Goal: Information Seeking & Learning: Learn about a topic

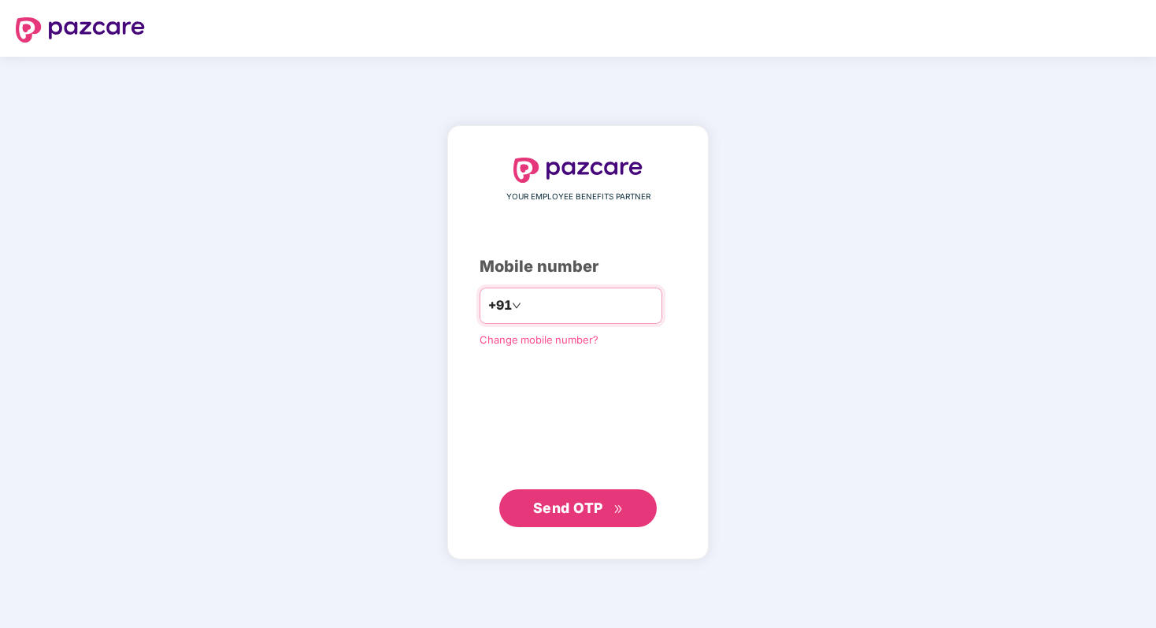
click at [568, 315] on input "number" at bounding box center [588, 305] width 129 height 25
type input "**********"
click at [613, 510] on icon "double-right" at bounding box center [618, 508] width 10 height 10
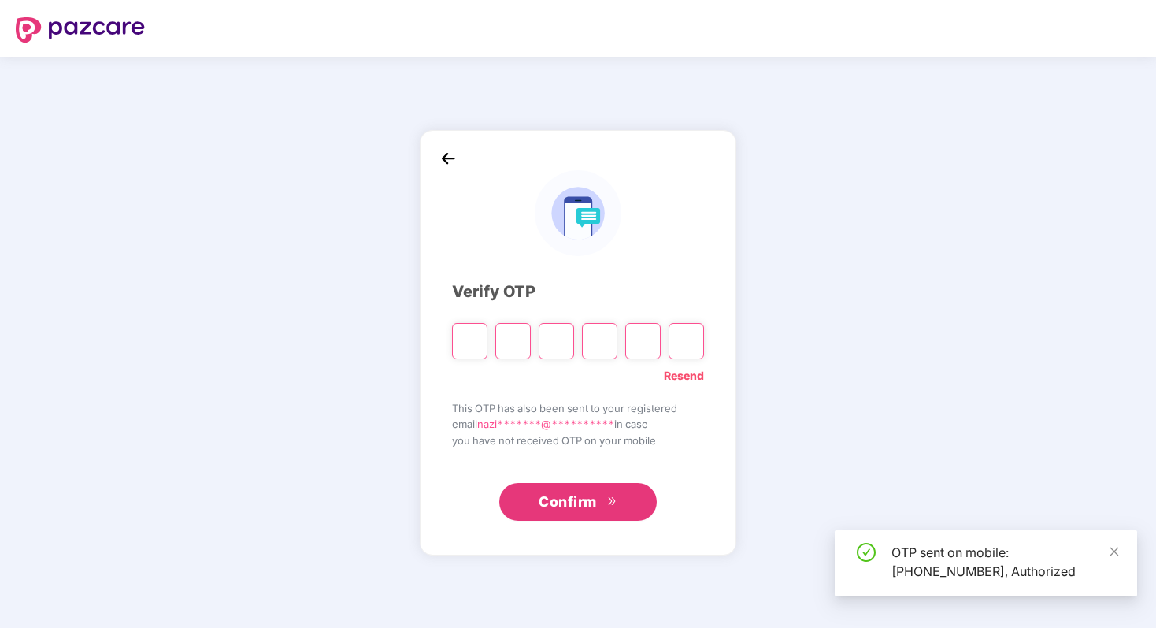
type input "*"
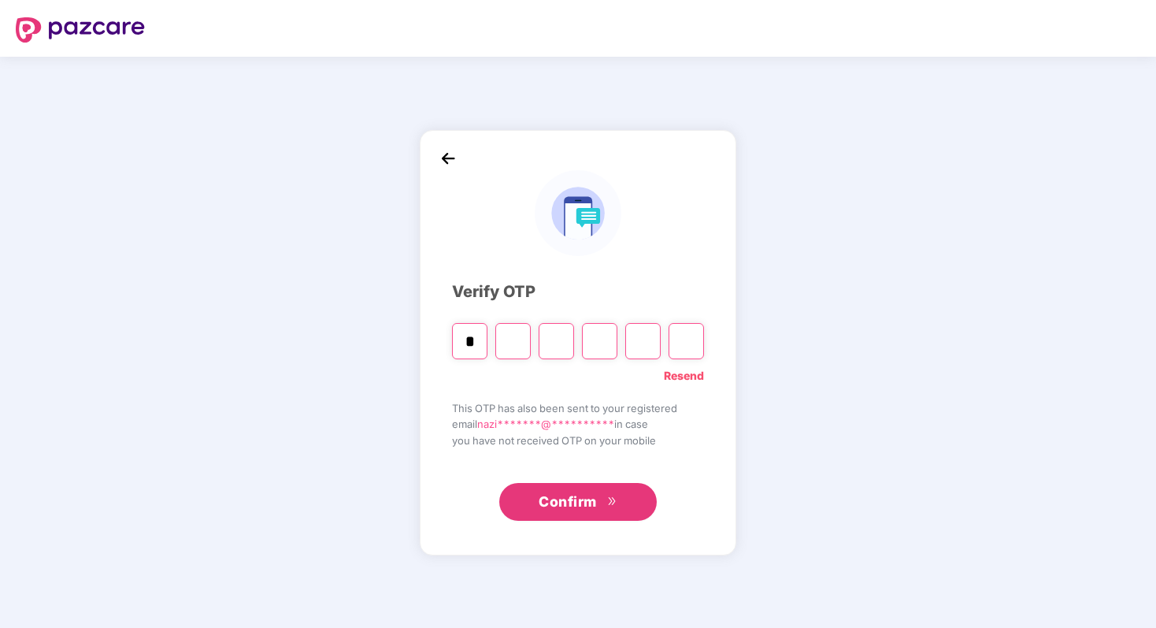
type input "*"
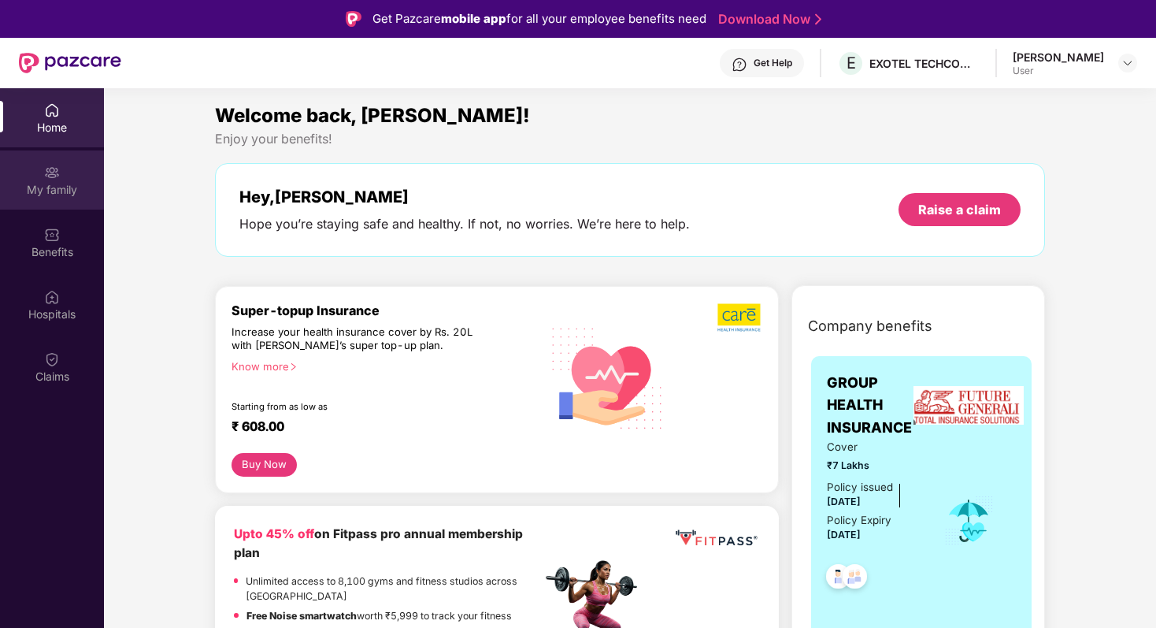
click at [57, 172] on img at bounding box center [52, 173] width 16 height 16
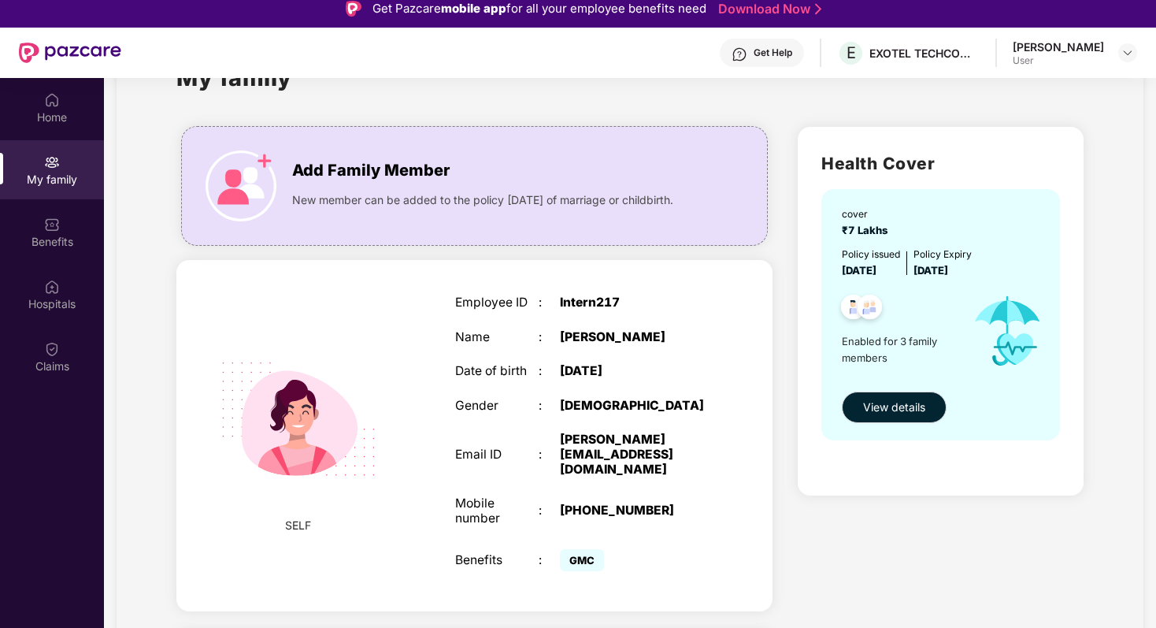
scroll to position [66, 0]
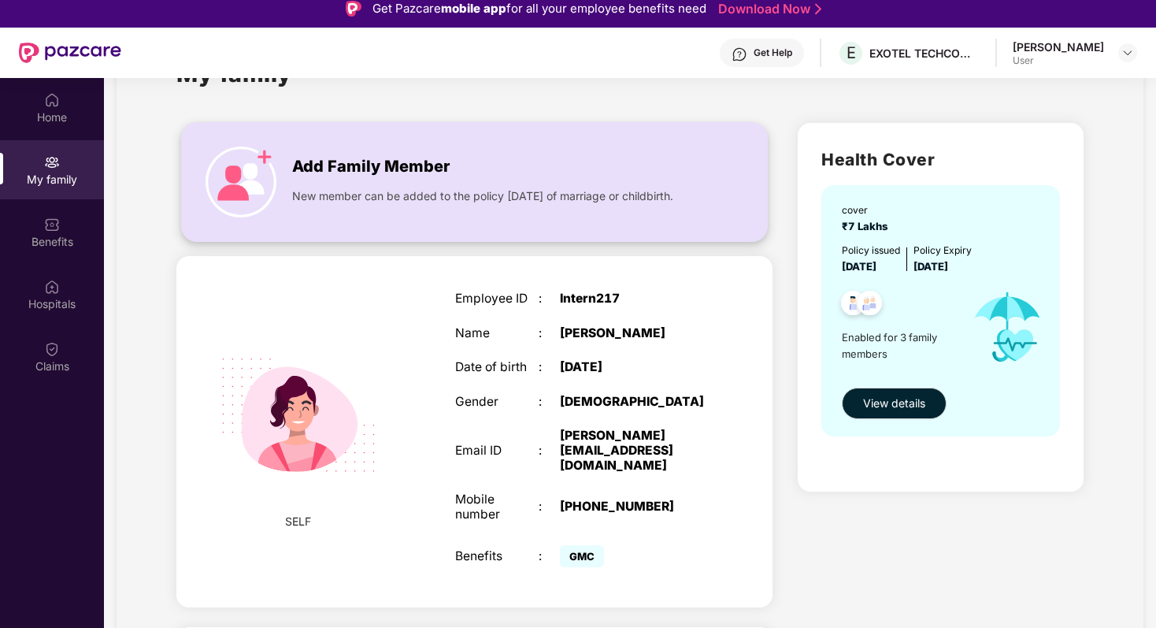
click at [261, 148] on img at bounding box center [241, 181] width 71 height 71
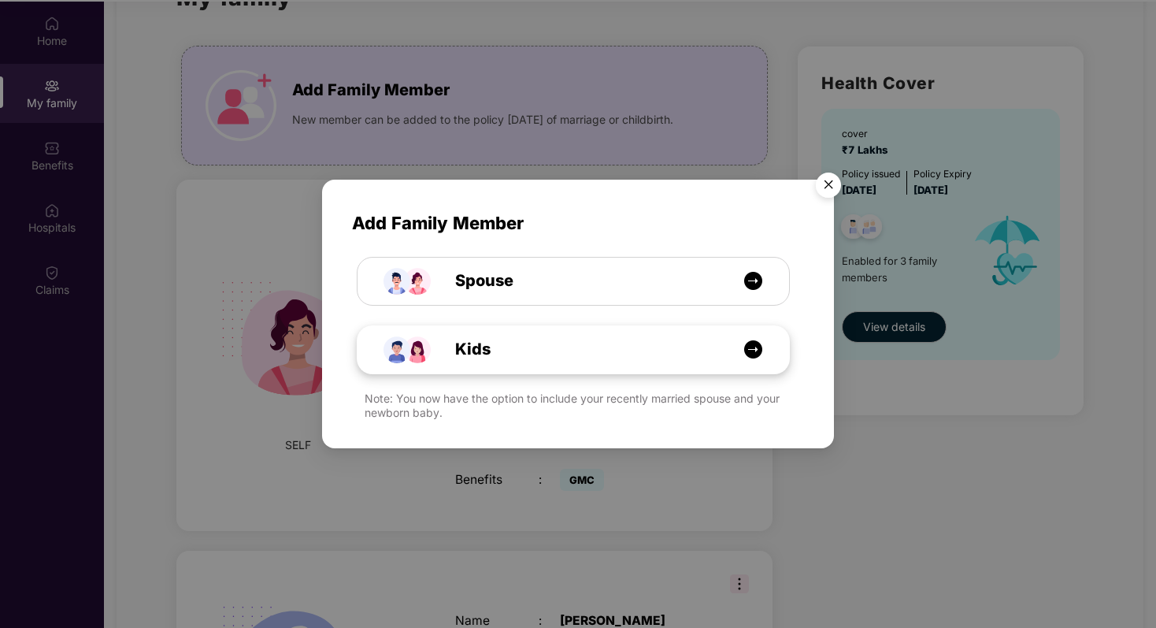
scroll to position [88, 0]
click at [833, 183] on img "Close" at bounding box center [828, 187] width 44 height 44
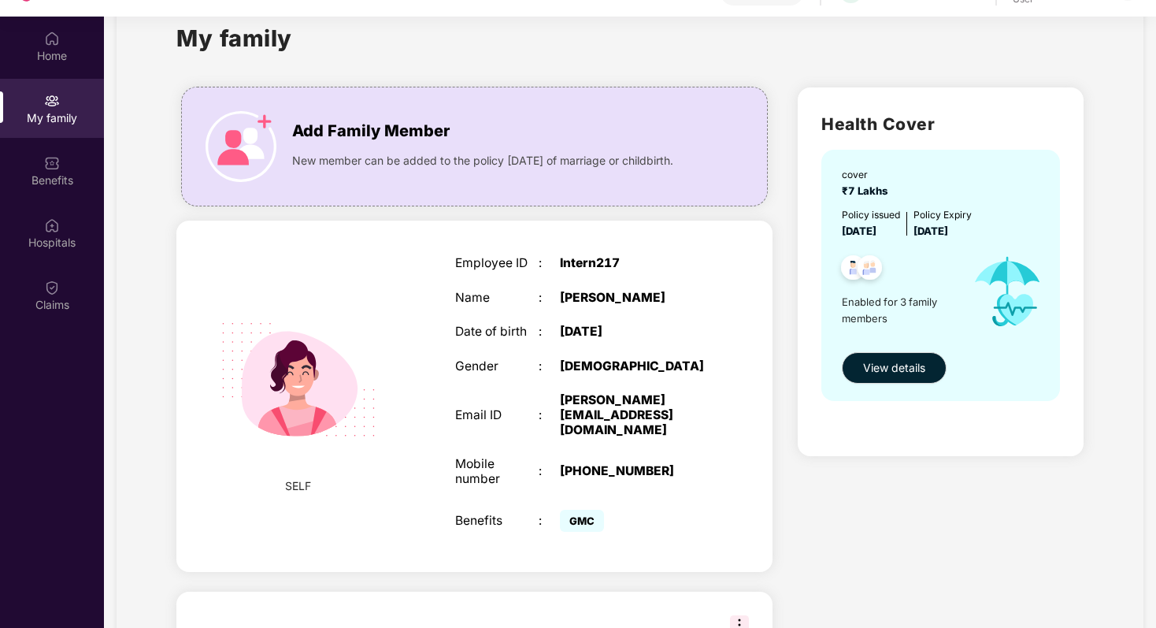
scroll to position [0, 0]
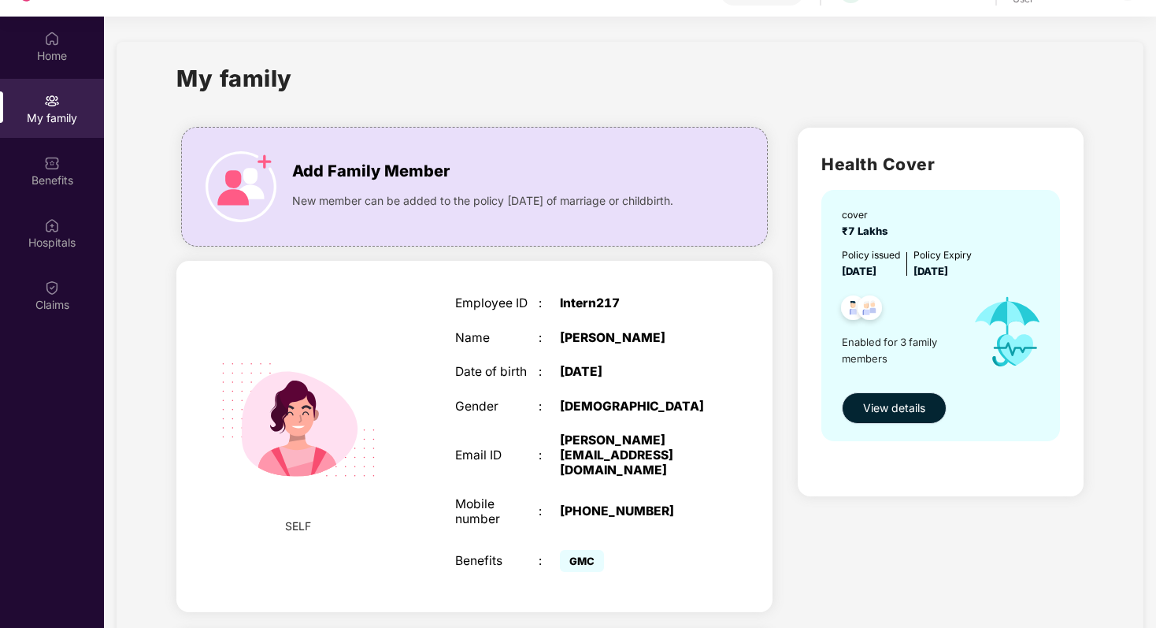
click at [913, 408] on span "View details" at bounding box center [894, 407] width 62 height 17
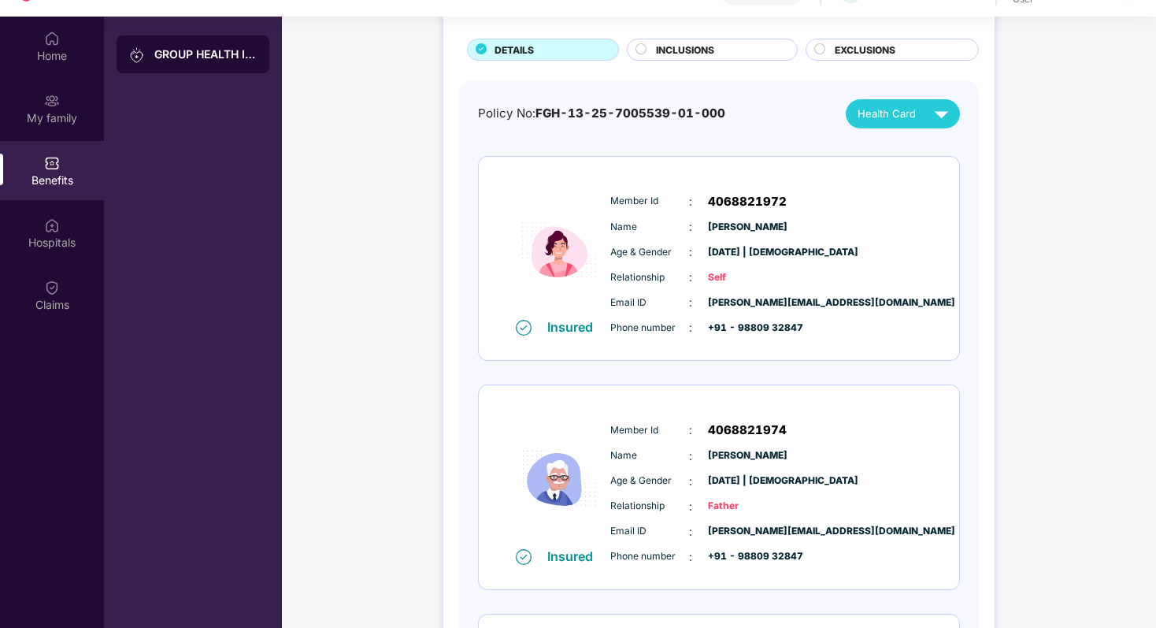
scroll to position [69, 0]
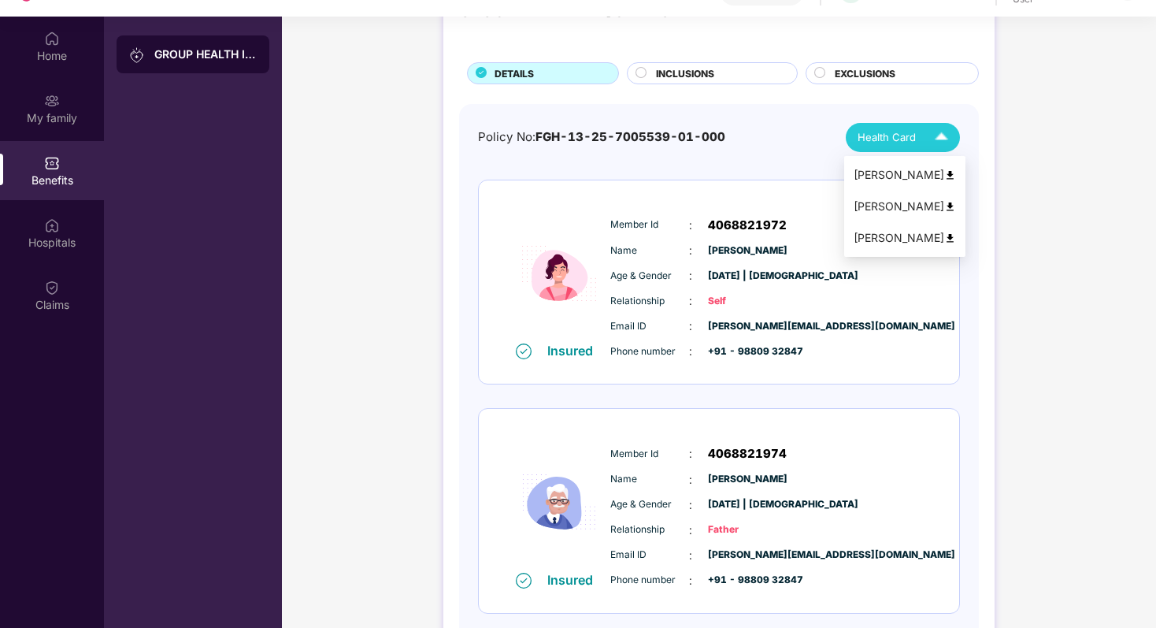
click at [924, 132] on div "Health Card" at bounding box center [906, 138] width 98 height 28
click at [946, 206] on img at bounding box center [950, 207] width 12 height 12
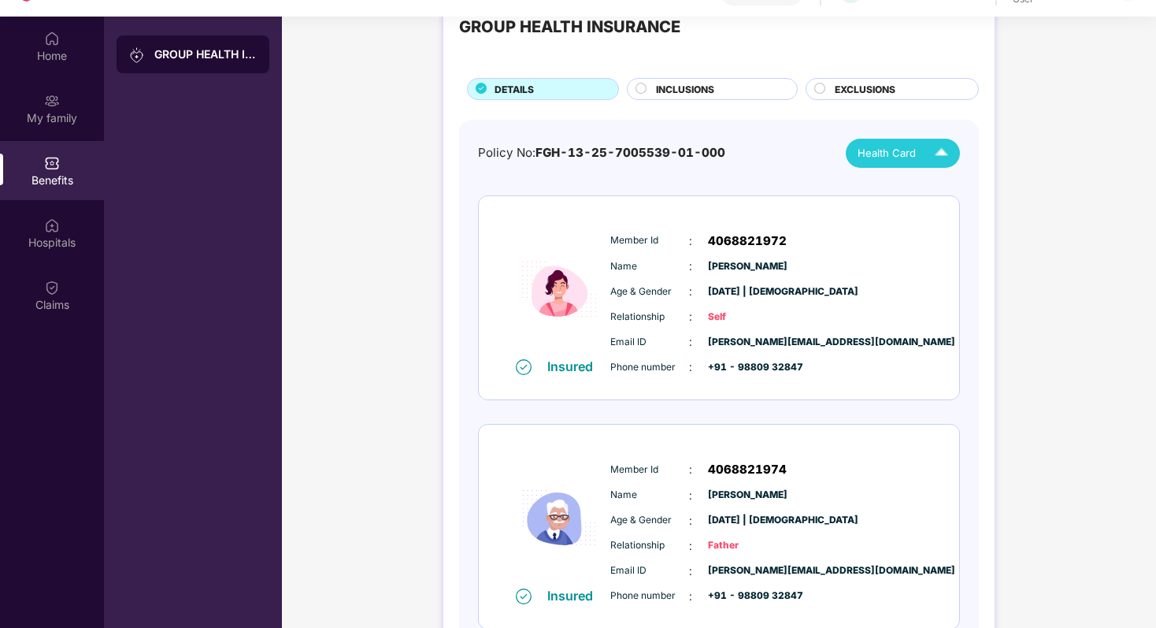
scroll to position [38, 0]
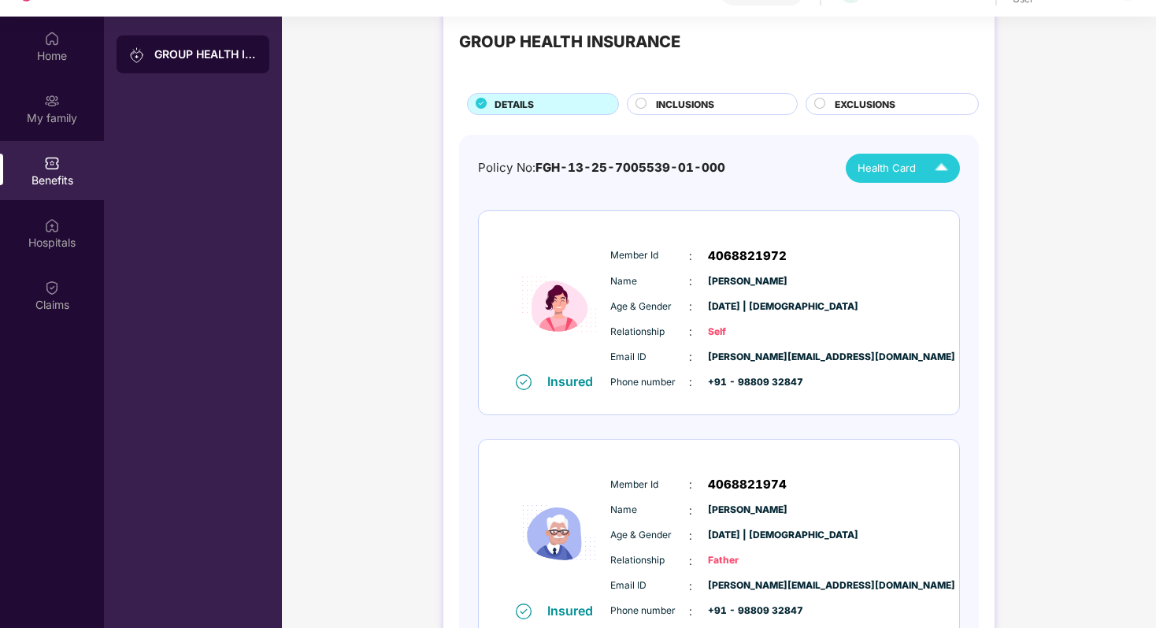
click at [696, 106] on span "INCLUSIONS" at bounding box center [685, 104] width 58 height 15
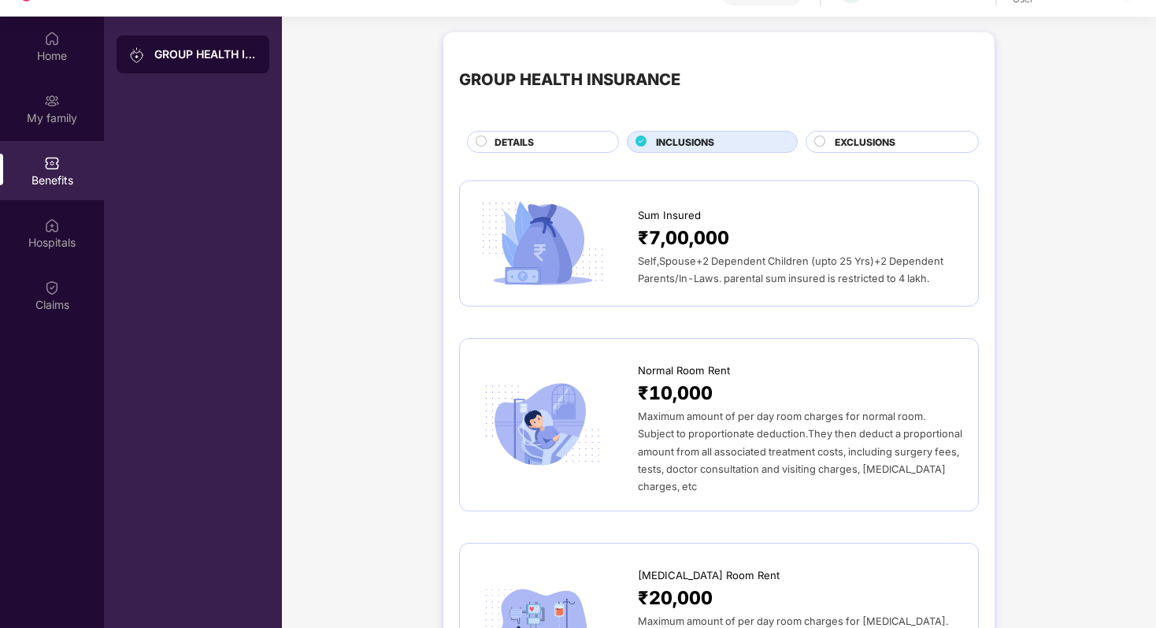
scroll to position [0, 0]
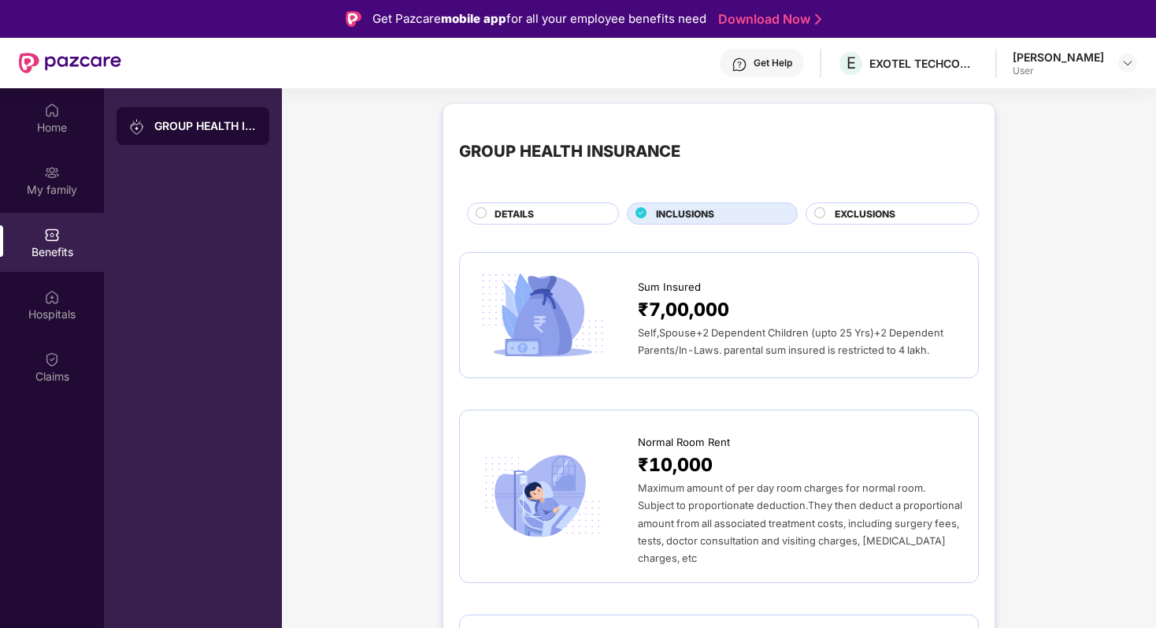
click at [818, 214] on circle at bounding box center [820, 212] width 10 height 10
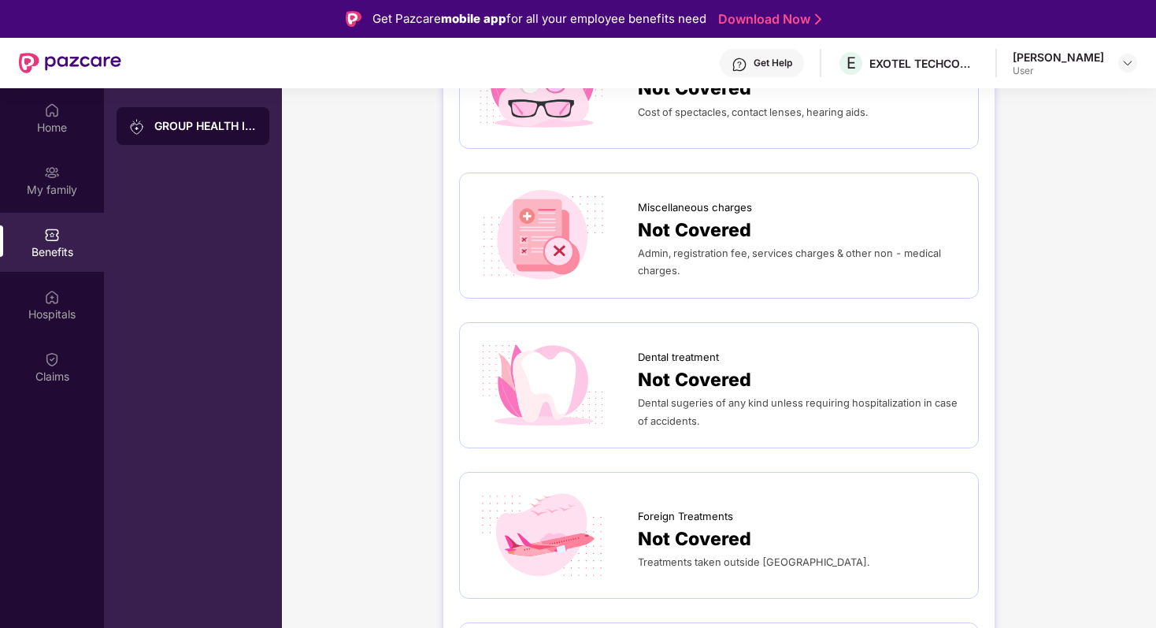
scroll to position [339, 0]
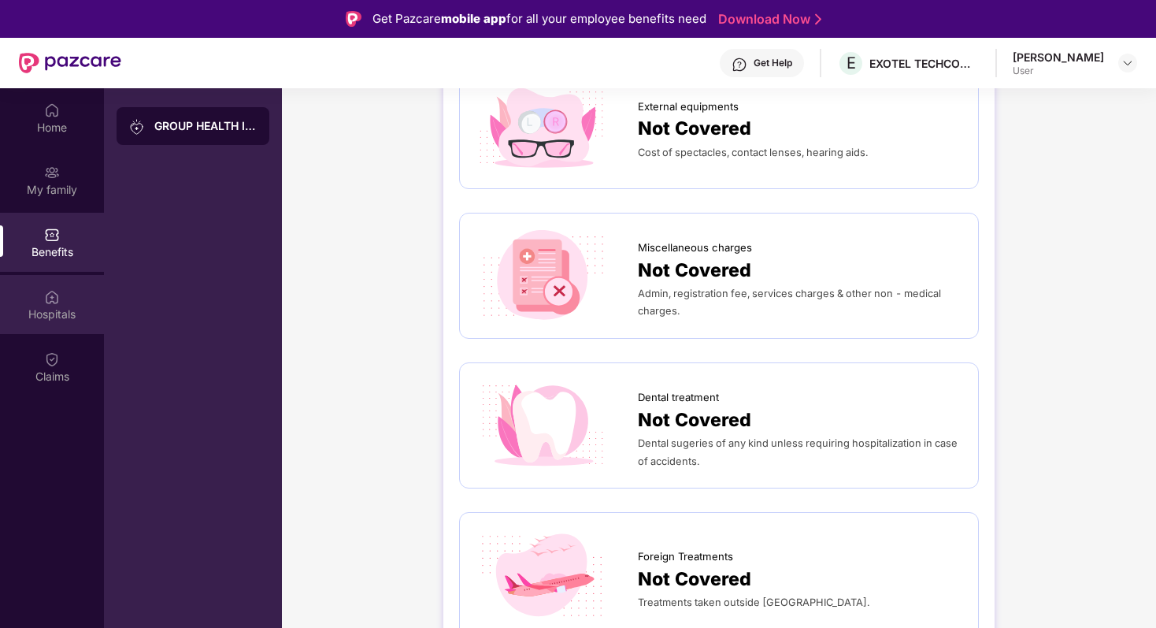
click at [54, 299] on img at bounding box center [52, 297] width 16 height 16
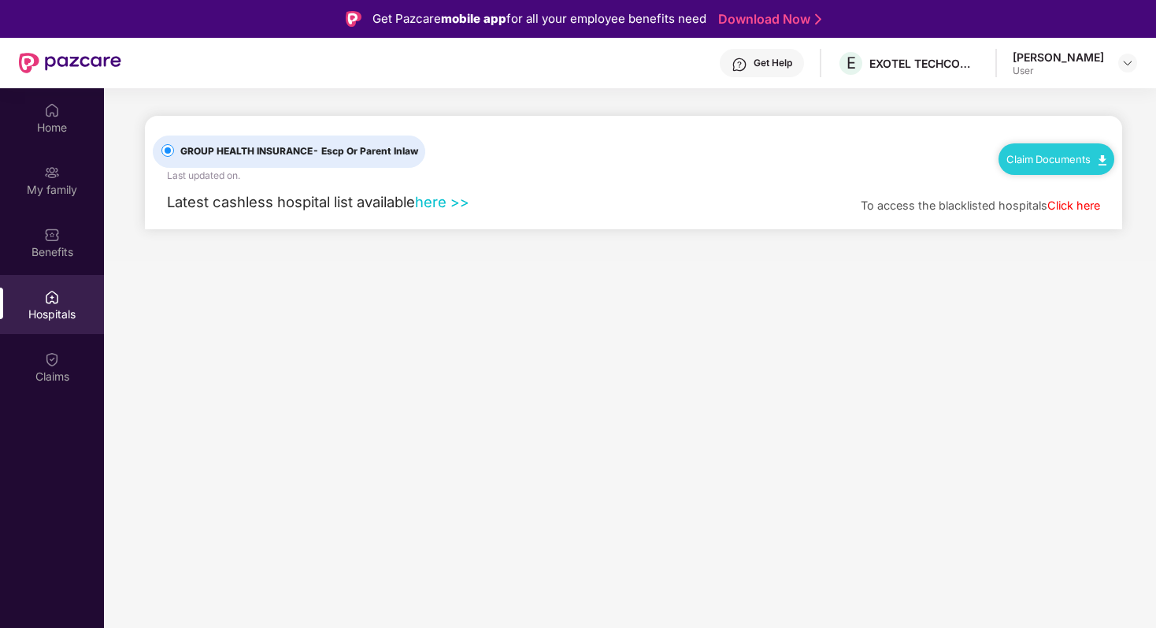
click at [437, 198] on link "here >>" at bounding box center [442, 201] width 54 height 17
click at [442, 200] on link "here >>" at bounding box center [442, 201] width 54 height 17
click at [56, 376] on div "Claims" at bounding box center [52, 376] width 104 height 16
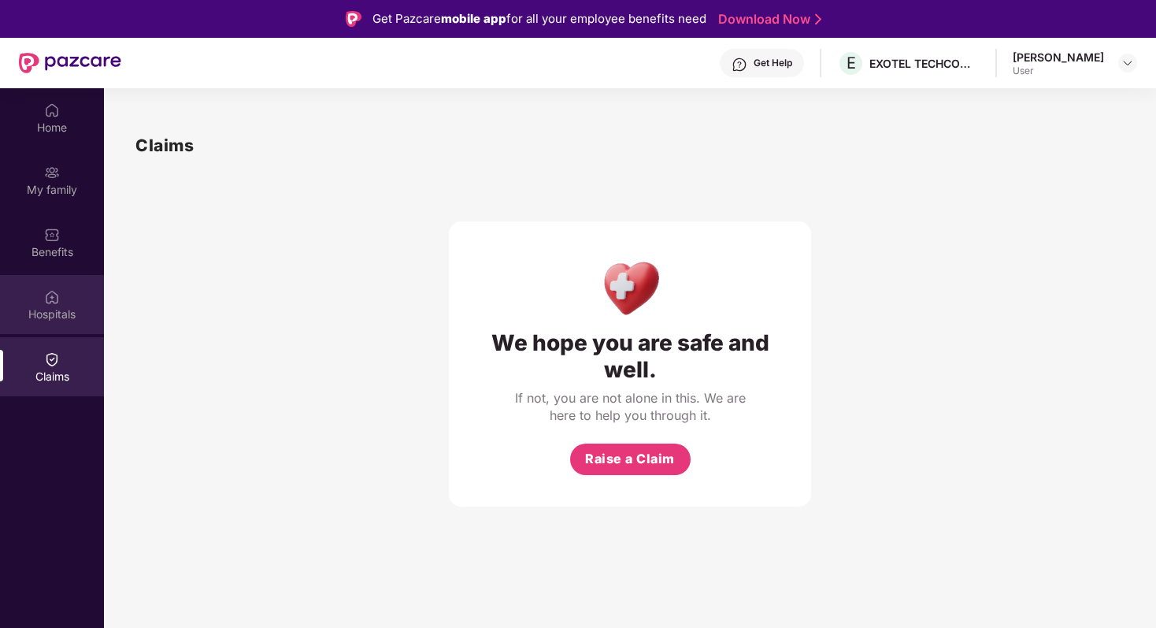
click at [59, 310] on div "Hospitals" at bounding box center [52, 314] width 104 height 16
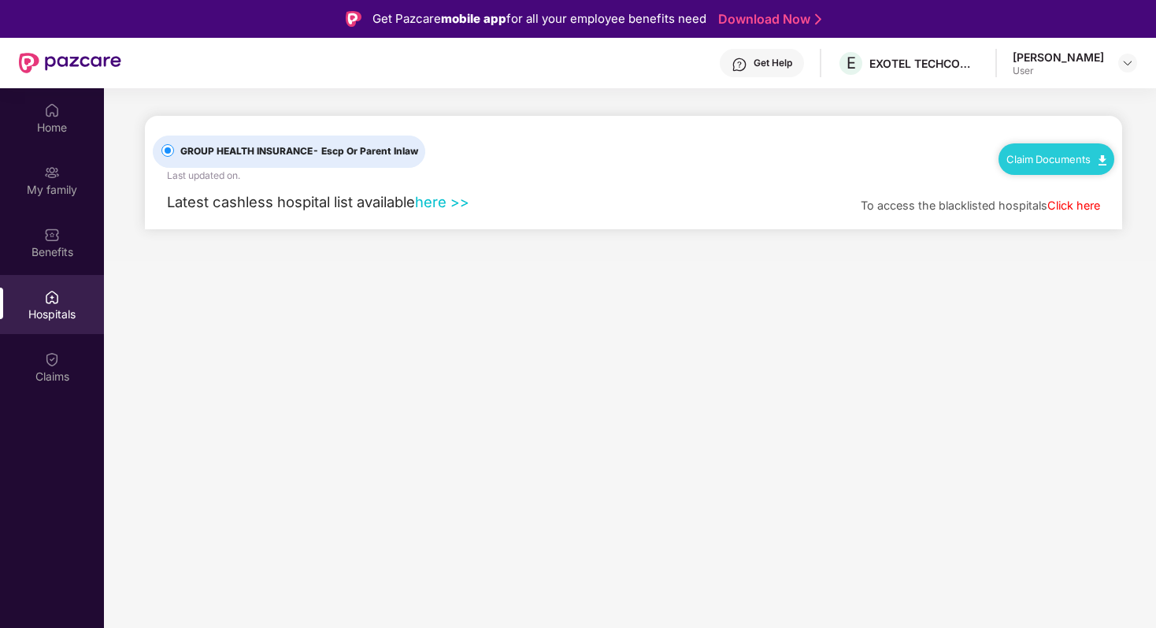
click at [439, 198] on link "here >>" at bounding box center [442, 201] width 54 height 17
